Goal: Information Seeking & Learning: Learn about a topic

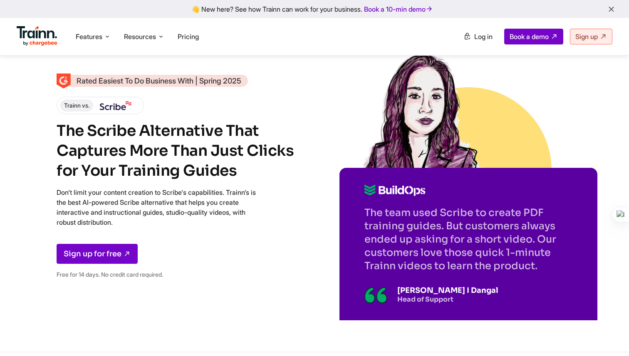
scroll to position [591, 0]
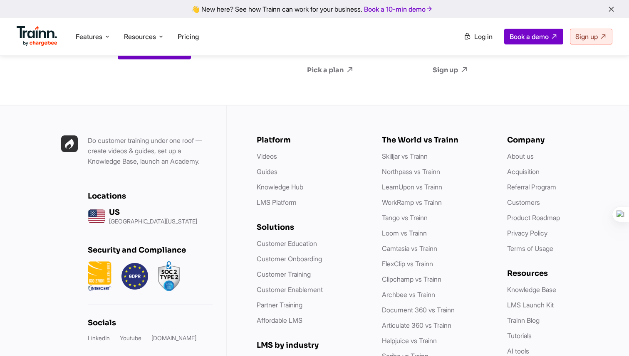
scroll to position [2669, 0]
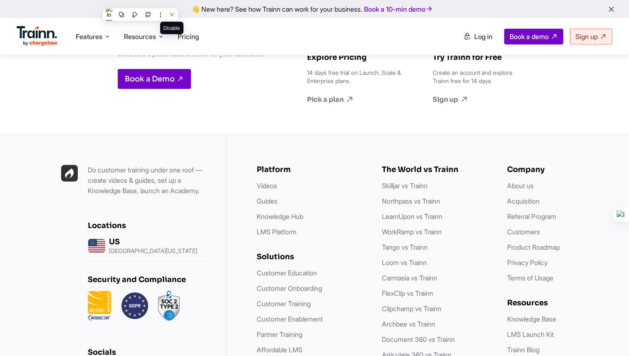
click at [173, 11] on button at bounding box center [171, 14] width 11 height 11
click at [74, 108] on div "Talk to a Product Expert Schedule a personalized demo for your usecases. Book a…" at bounding box center [314, 68] width 629 height 132
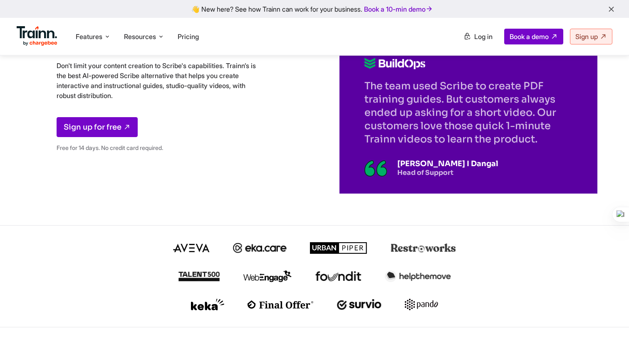
scroll to position [0, 0]
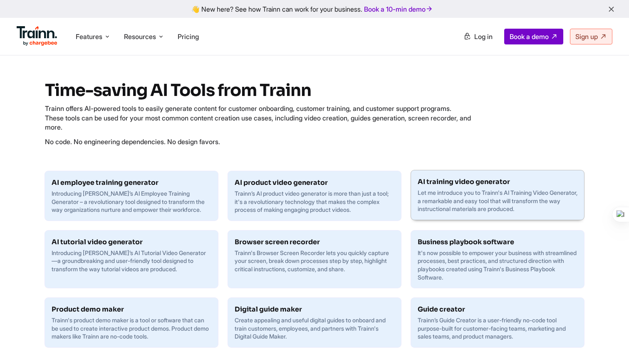
click at [497, 216] on div "AI training video generator Let me introduce you to Trainn's AI Training Video …" at bounding box center [497, 194] width 173 height 49
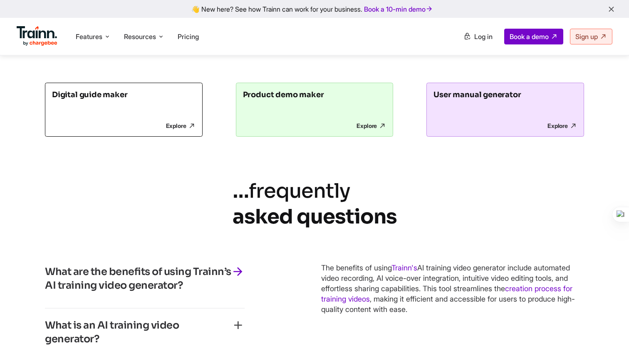
scroll to position [1913, 0]
